Goal: Navigation & Orientation: Find specific page/section

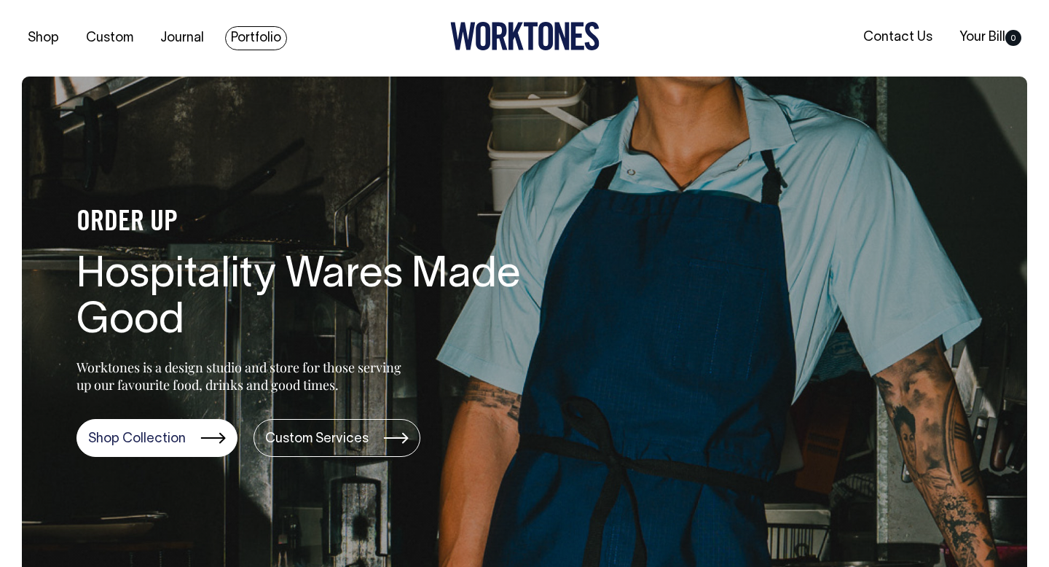
click at [250, 36] on link "Portfolio" at bounding box center [256, 38] width 62 height 24
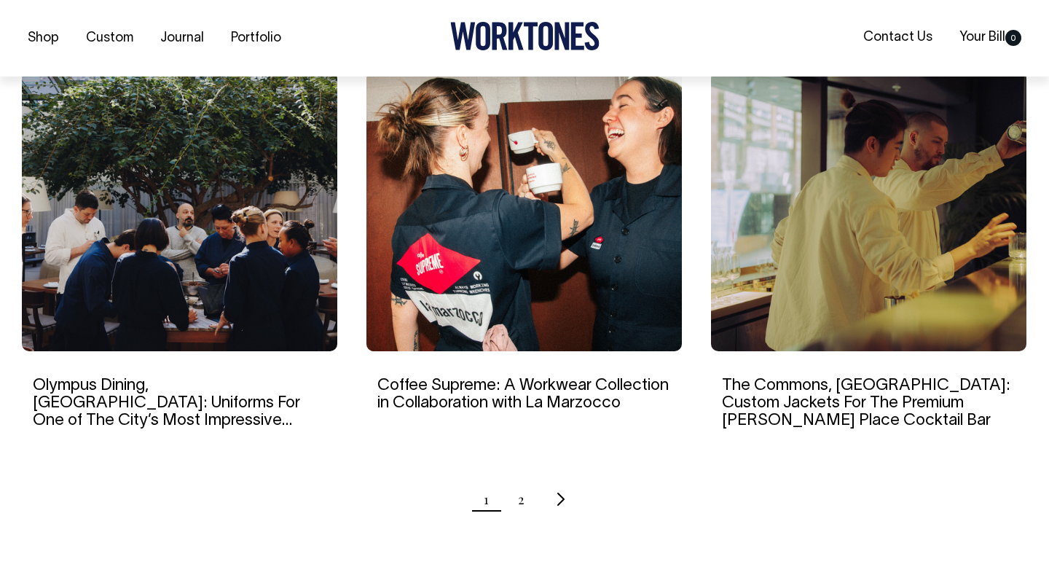
click at [931, 205] on img at bounding box center [868, 211] width 315 height 280
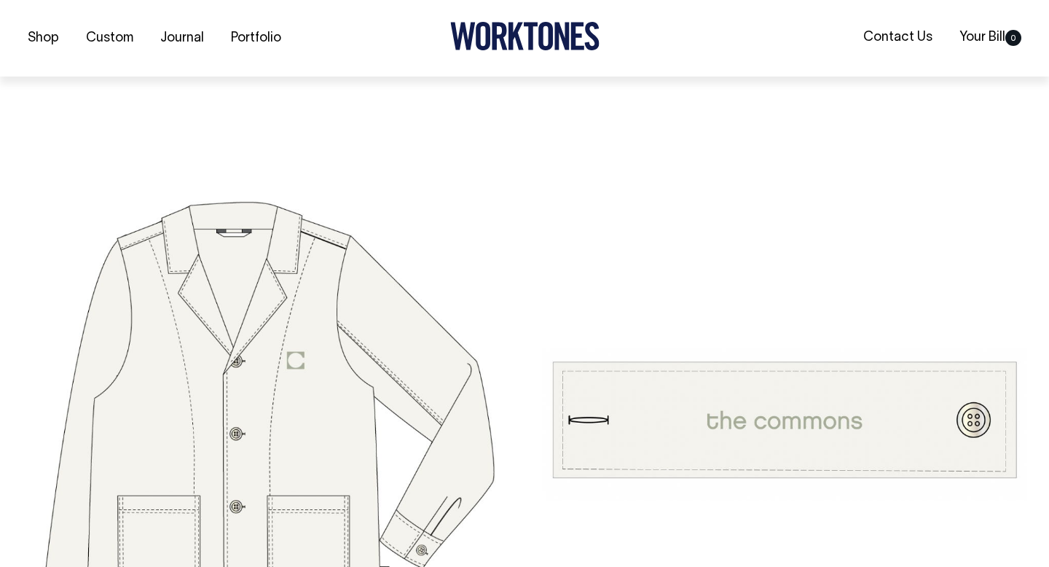
scroll to position [3890, 0]
